Goal: Find specific page/section

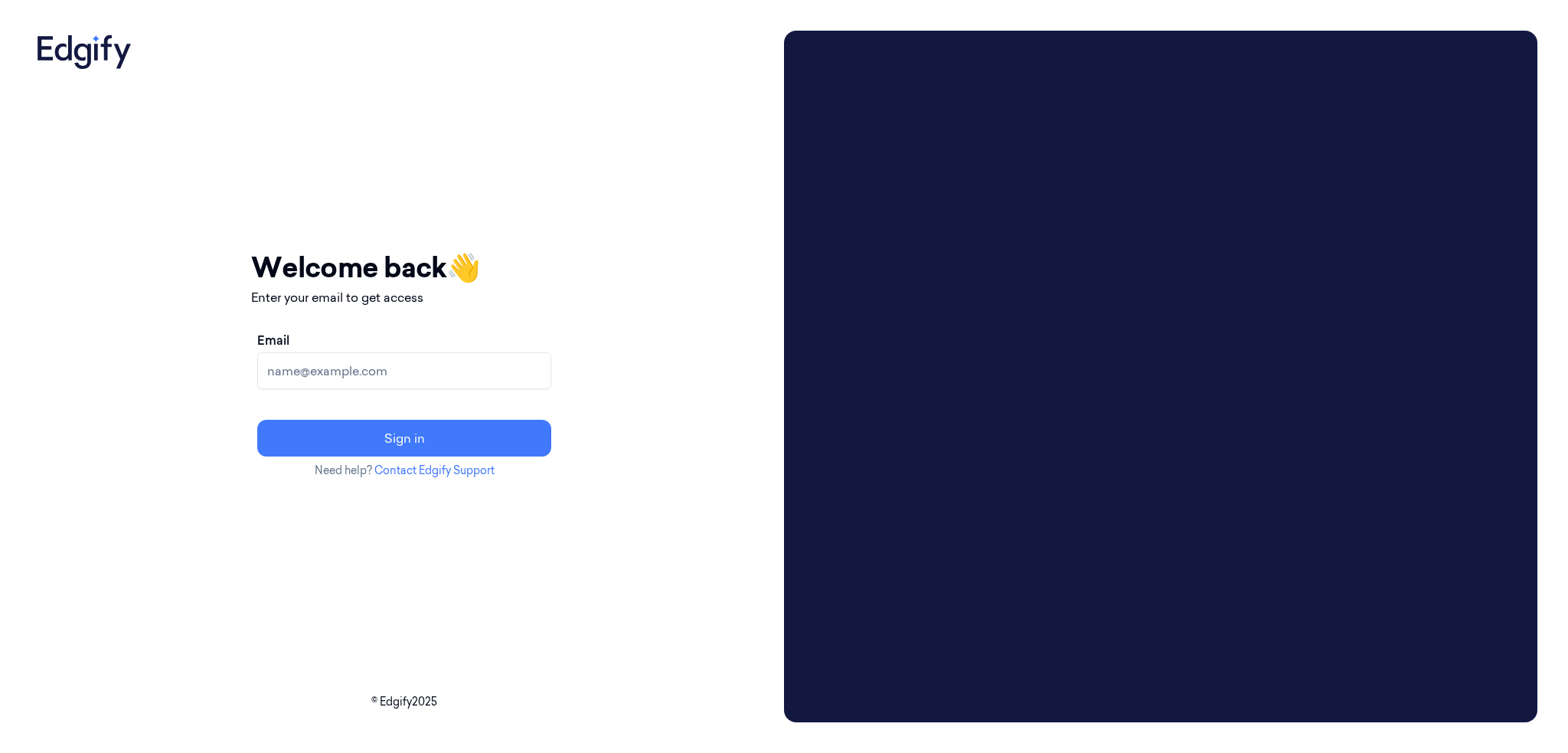
click at [393, 362] on input "Email" at bounding box center [404, 371] width 294 height 37
type input "brown.lamont@heb.com"
click at [257, 420] on button "Sign in" at bounding box center [404, 438] width 294 height 37
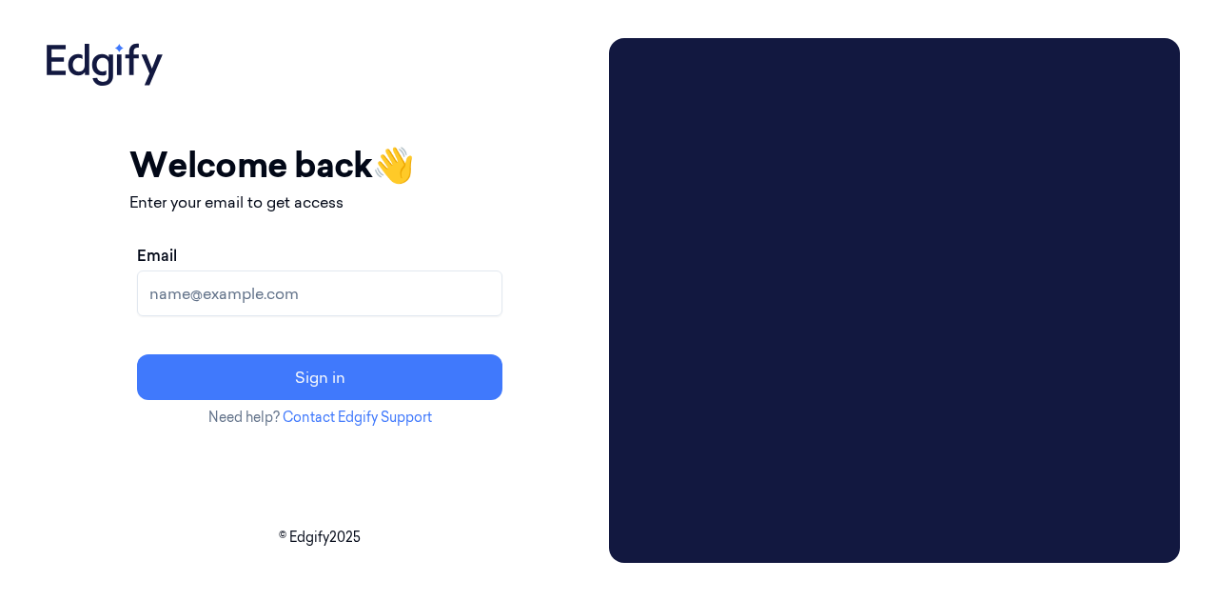
click at [388, 295] on input "Email" at bounding box center [319, 293] width 365 height 46
type input "brown.lamont@heb.com"
click at [137, 354] on button "Sign in" at bounding box center [319, 377] width 365 height 46
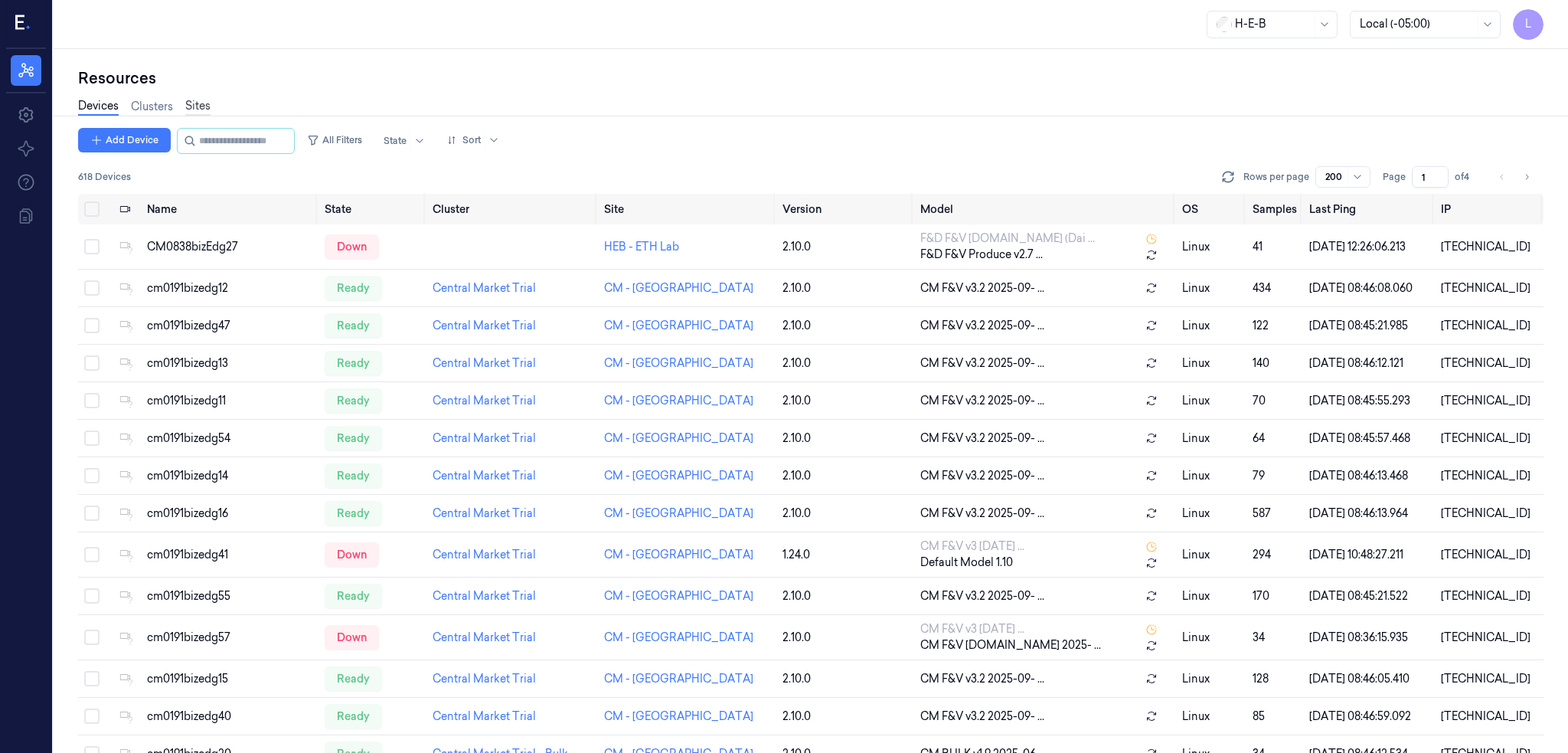
click at [208, 109] on link "Sites" at bounding box center [197, 107] width 25 height 18
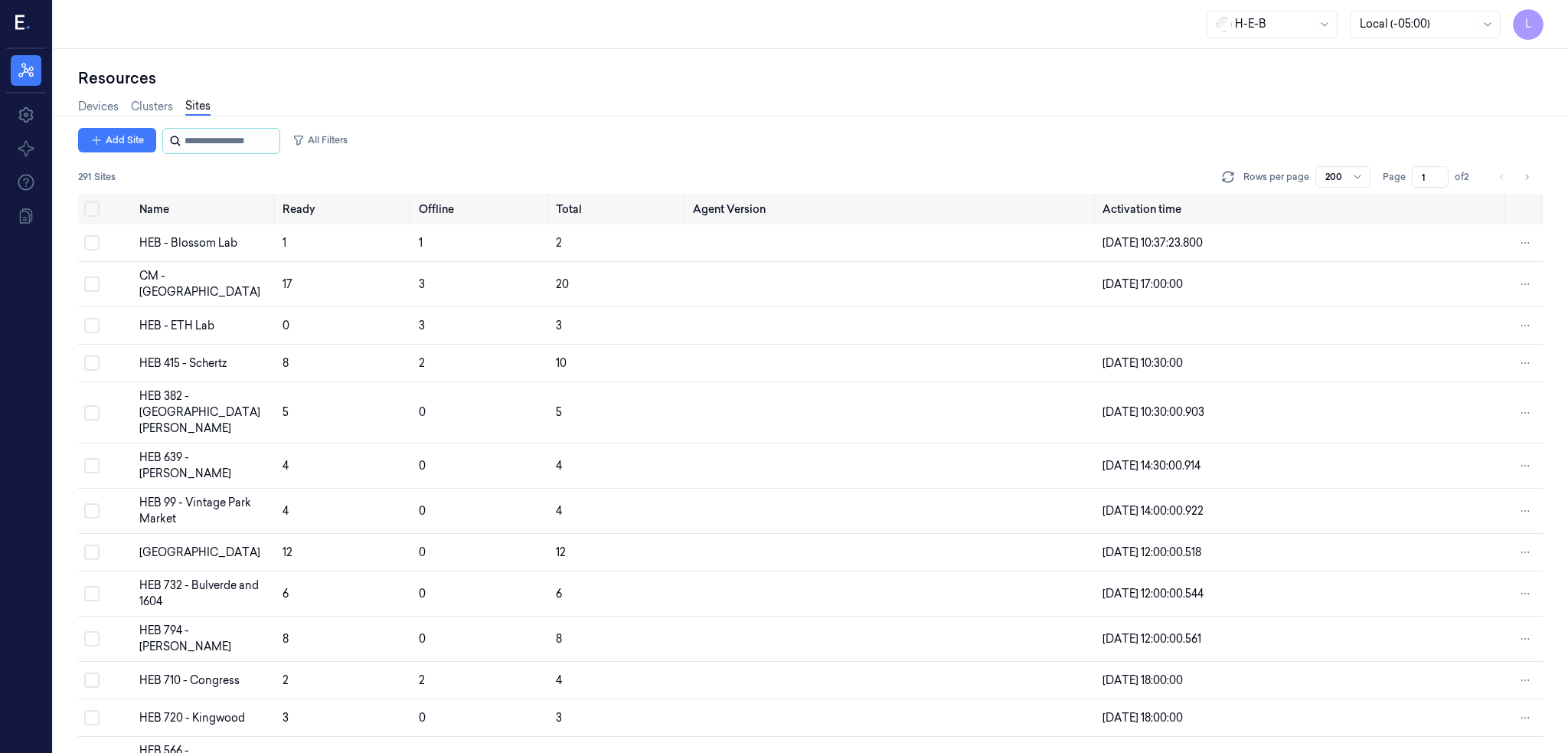
click at [219, 140] on input "string" at bounding box center [230, 141] width 92 height 24
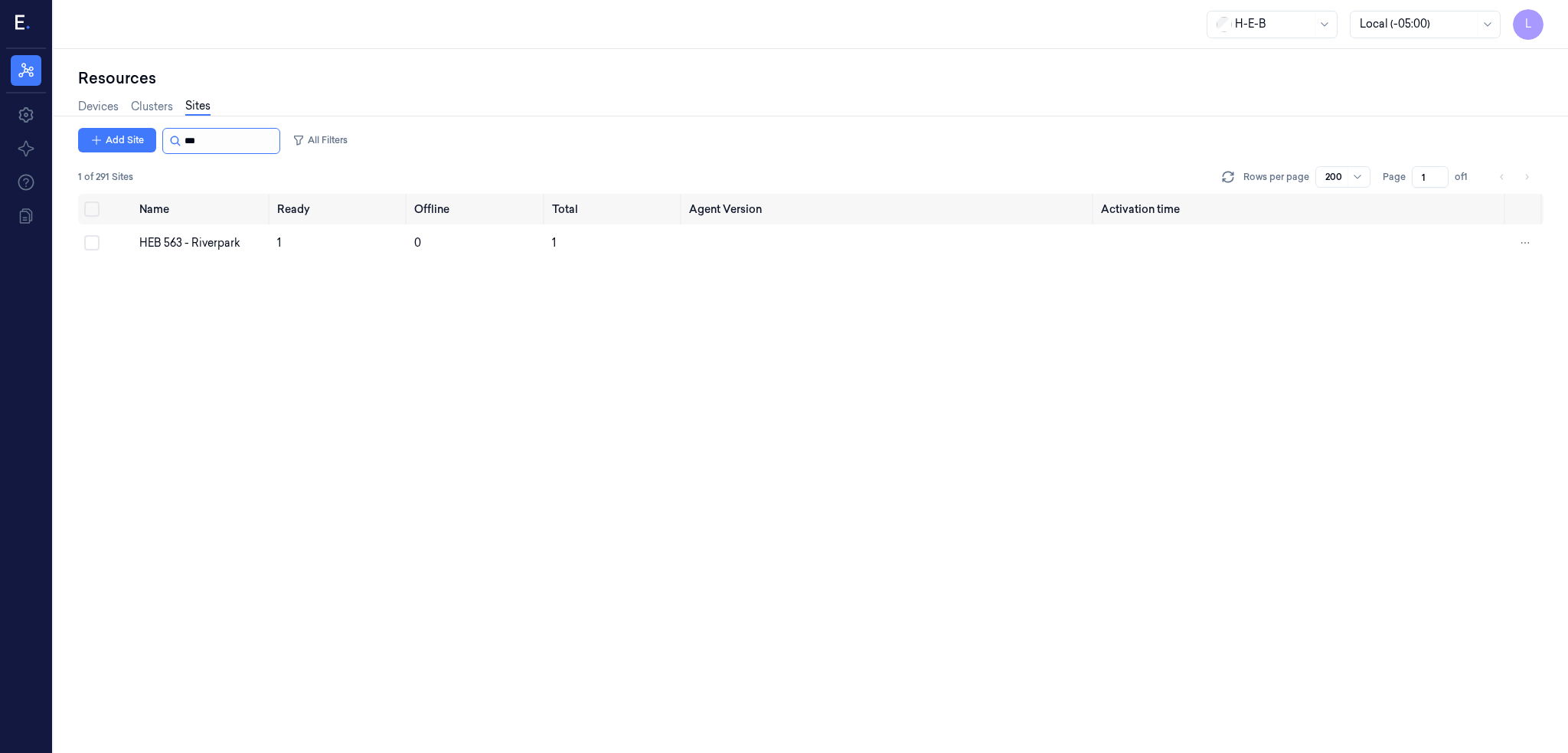
type input "***"
click at [198, 237] on div "HEB 563 - Riverpark" at bounding box center [202, 243] width 126 height 16
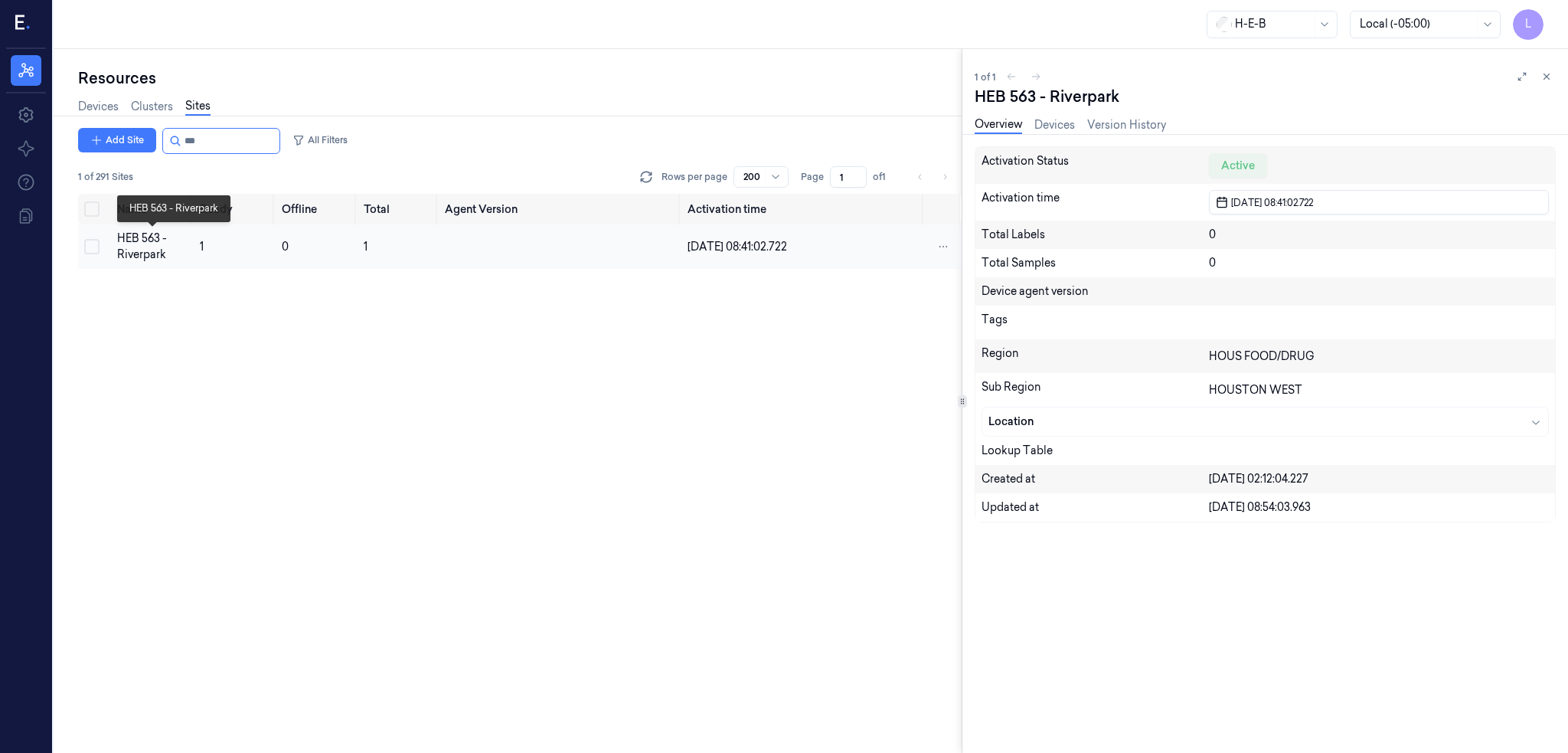
click at [138, 243] on div "HEB 563 - Riverpark" at bounding box center [153, 246] width 71 height 32
click at [979, 72] on icon at bounding box center [1546, 76] width 10 height 10
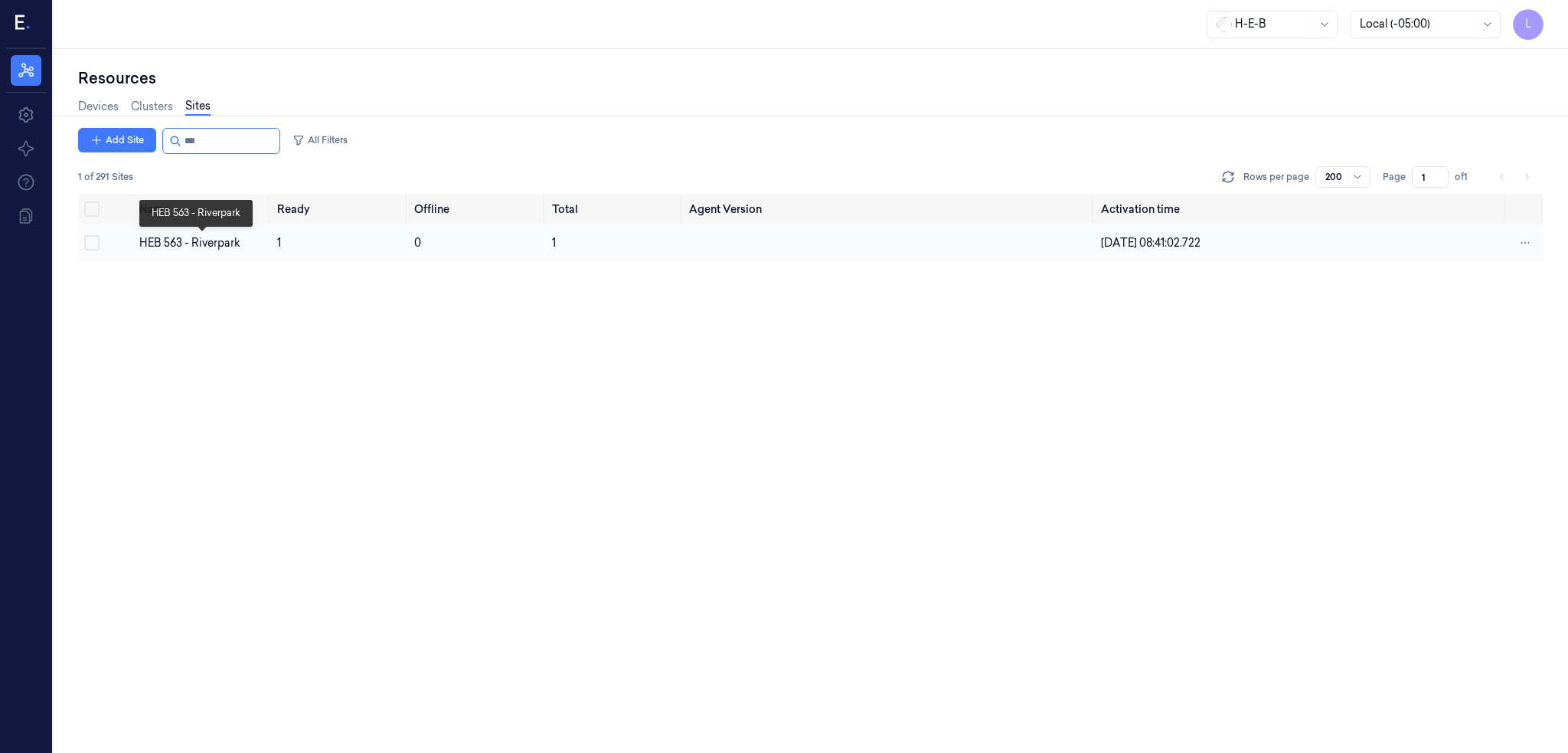
click at [188, 240] on div "HEB 563 - Riverpark" at bounding box center [202, 243] width 126 height 16
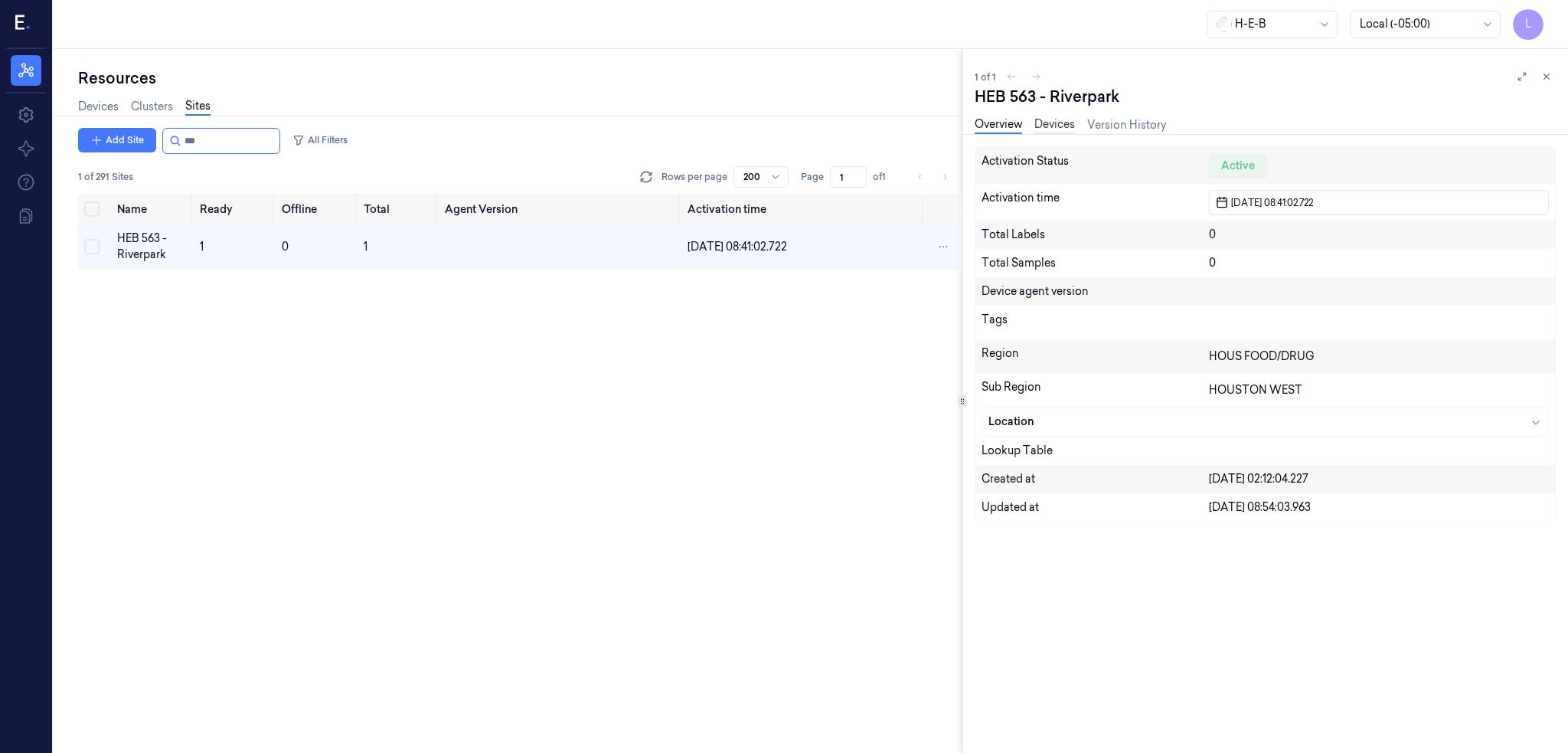
click at [979, 121] on link "Devices" at bounding box center [1055, 126] width 40 height 18
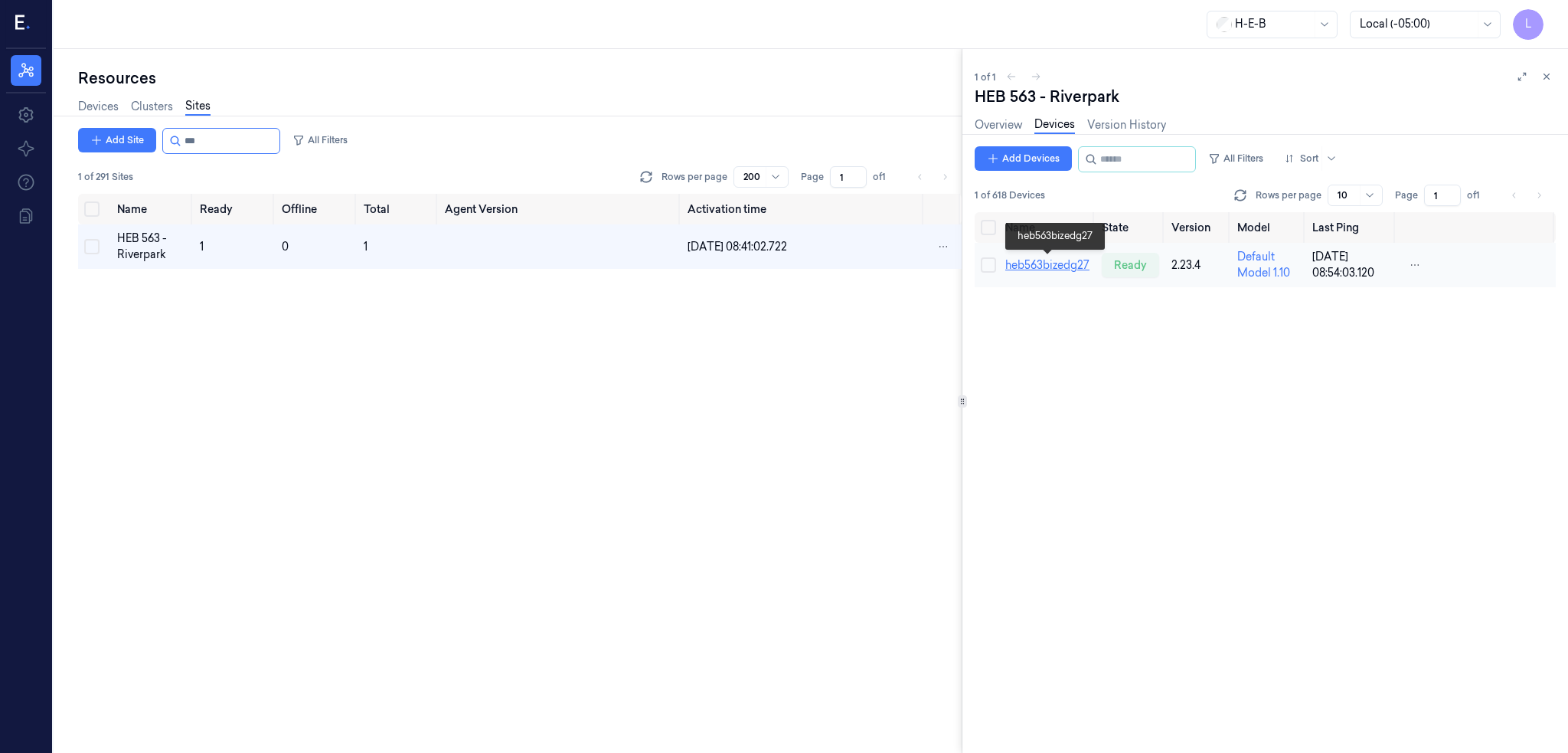
click at [979, 260] on link "heb563bizedg27" at bounding box center [1047, 265] width 84 height 14
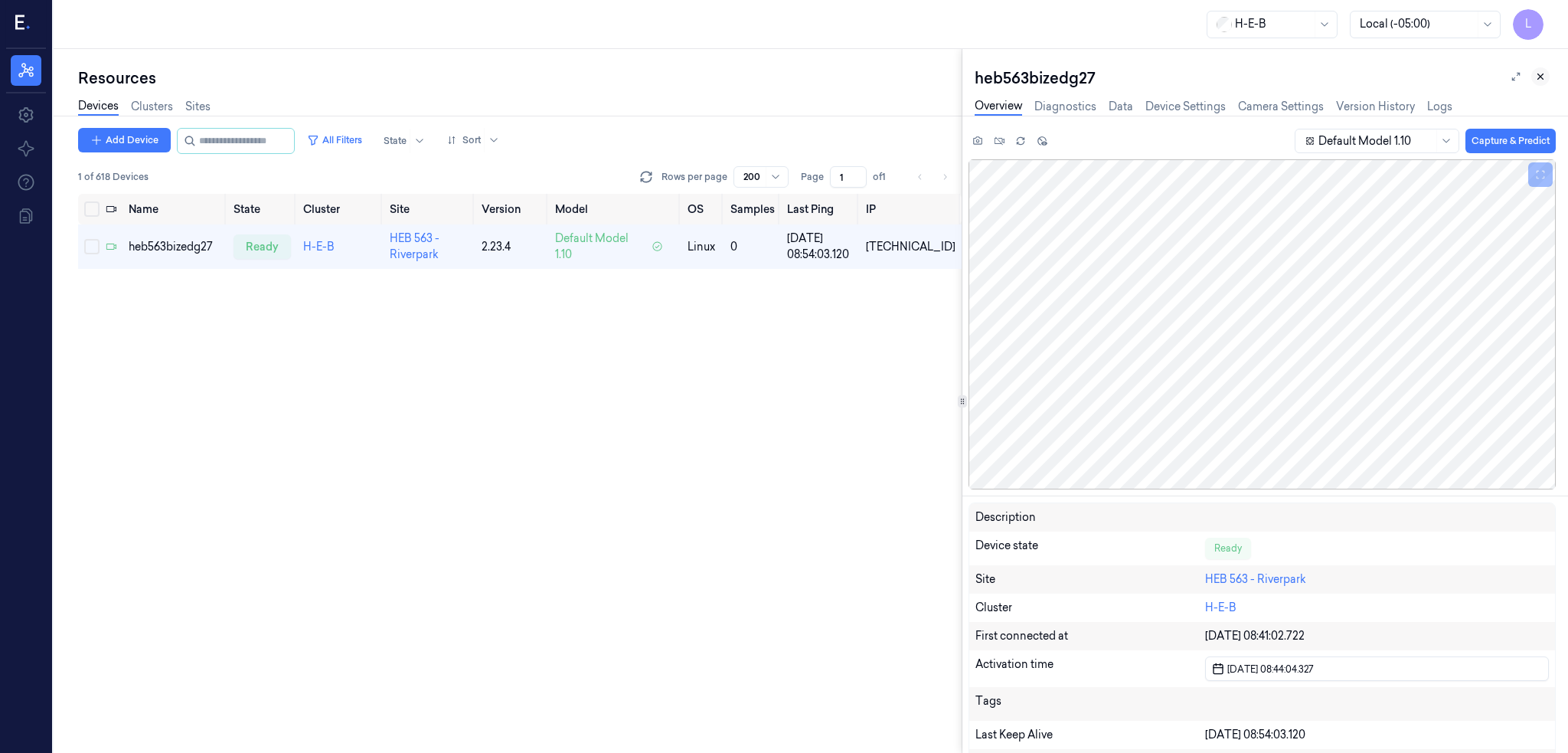
click at [979, 82] on button at bounding box center [1540, 76] width 19 height 19
